Goal: Entertainment & Leisure: Consume media (video, audio)

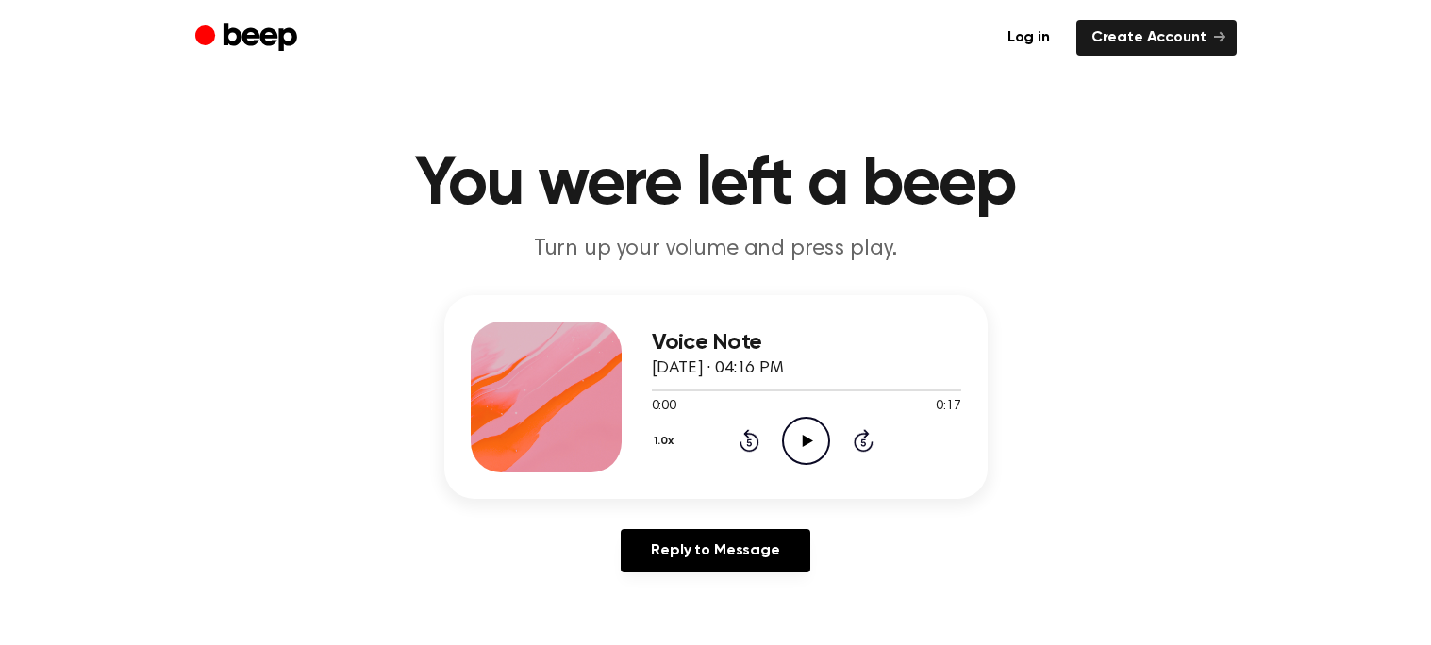
click at [807, 431] on icon "Play Audio" at bounding box center [806, 441] width 48 height 48
click at [825, 438] on icon "Play Audio" at bounding box center [806, 441] width 48 height 48
click at [818, 460] on icon "Play Audio" at bounding box center [806, 441] width 48 height 48
click at [813, 454] on icon "Play Audio" at bounding box center [806, 441] width 48 height 48
click at [796, 432] on icon "Play Audio" at bounding box center [806, 441] width 48 height 48
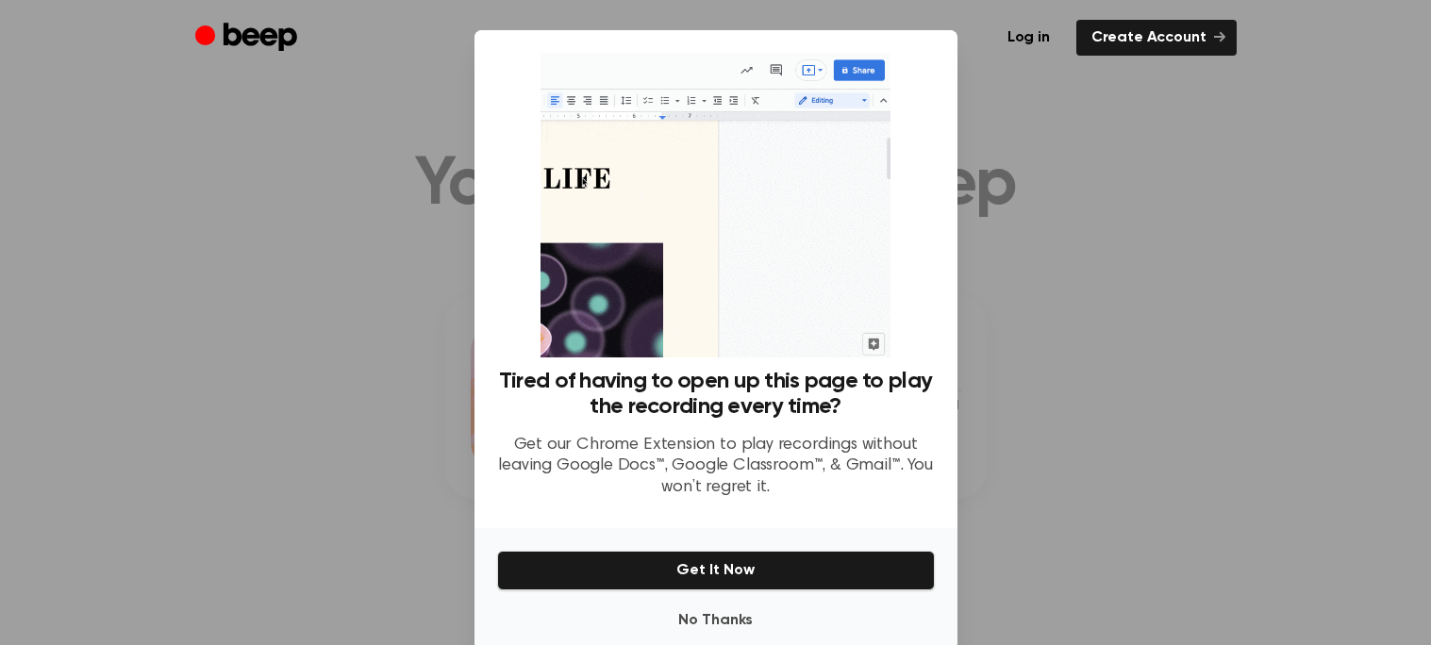
scroll to position [35, 0]
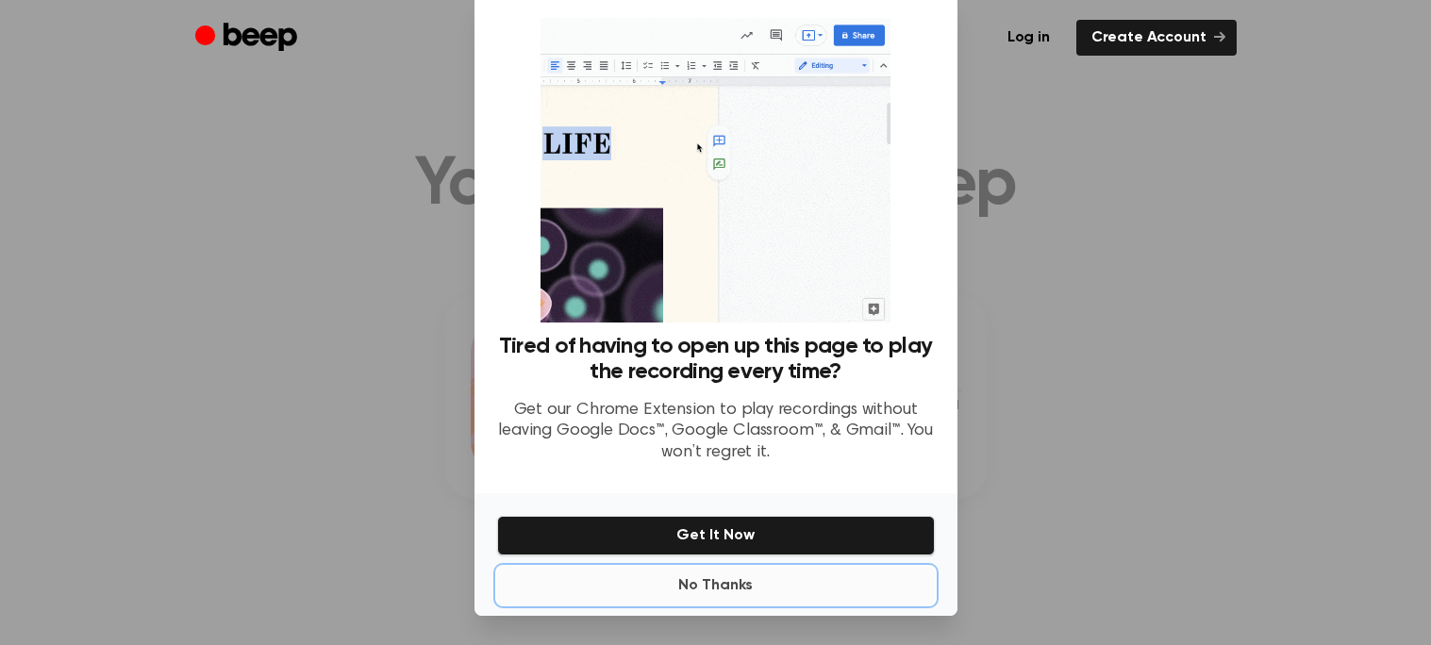
click at [692, 603] on button "No Thanks" at bounding box center [716, 586] width 438 height 38
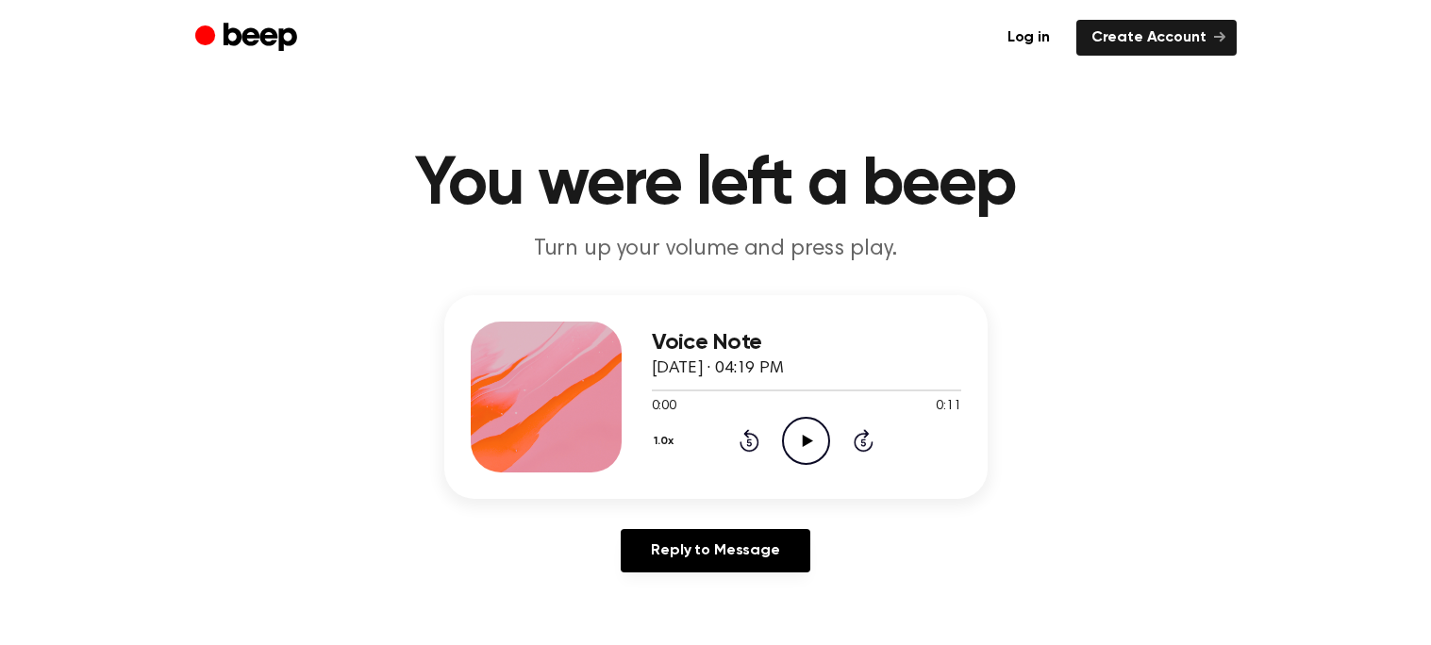
click at [797, 438] on icon "Play Audio" at bounding box center [806, 441] width 48 height 48
click at [808, 435] on icon at bounding box center [806, 441] width 8 height 12
click at [808, 435] on icon "Play Audio" at bounding box center [806, 441] width 48 height 48
click at [807, 438] on icon at bounding box center [806, 441] width 8 height 12
click at [806, 433] on icon "Play Audio" at bounding box center [806, 441] width 48 height 48
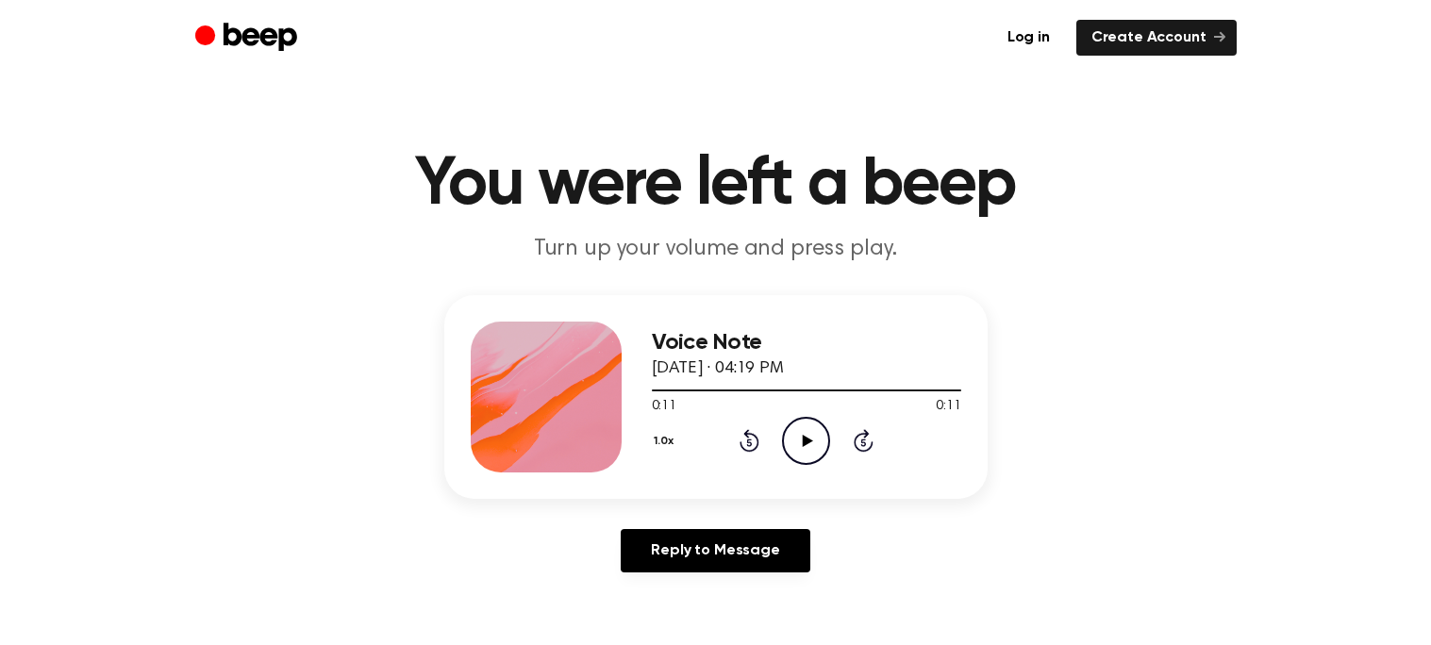
click at [806, 433] on icon "Play Audio" at bounding box center [806, 441] width 48 height 48
click at [807, 428] on icon "Play Audio" at bounding box center [806, 441] width 48 height 48
click at [793, 448] on icon "Play Audio" at bounding box center [806, 441] width 48 height 48
click at [806, 451] on icon "Play Audio" at bounding box center [806, 441] width 48 height 48
drag, startPoint x: 893, startPoint y: 390, endPoint x: 695, endPoint y: 382, distance: 198.2
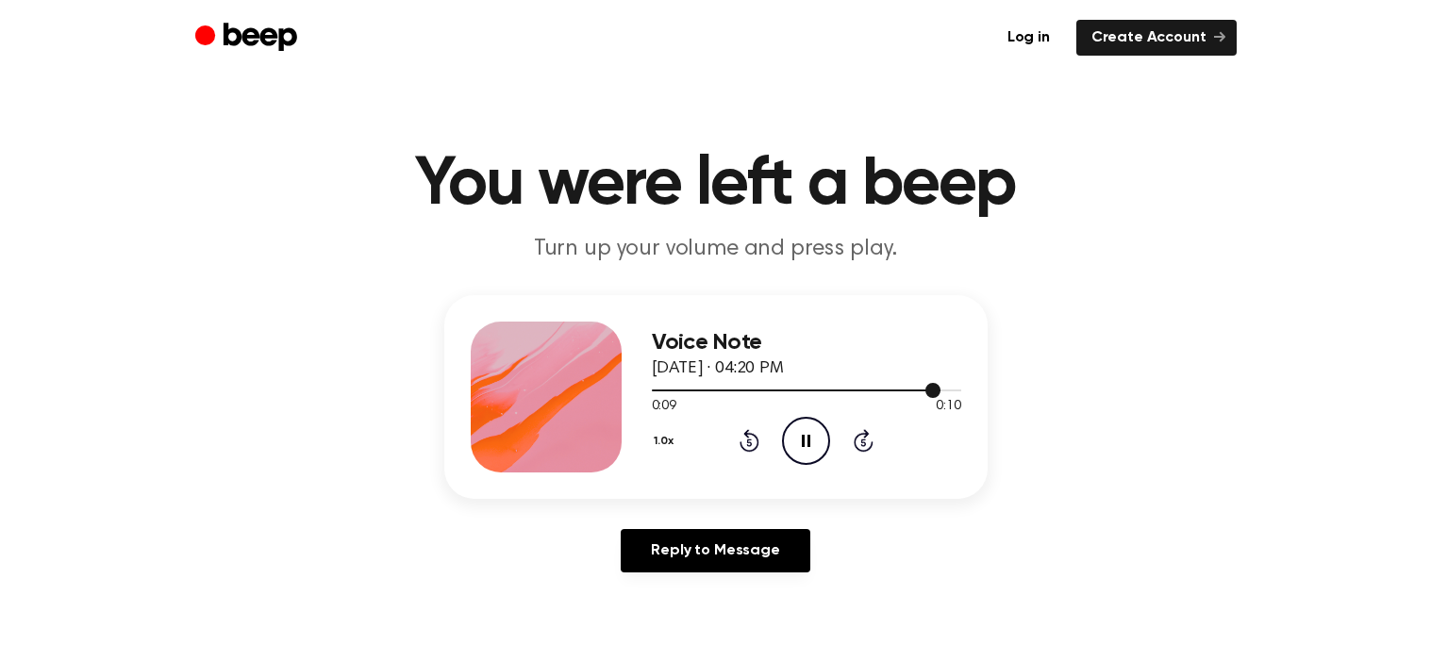
click at [695, 382] on div at bounding box center [806, 389] width 309 height 15
click at [653, 389] on div at bounding box center [695, 390] width 87 height 2
click at [802, 447] on icon "Pause Audio" at bounding box center [806, 441] width 48 height 48
